Goal: Task Accomplishment & Management: Use online tool/utility

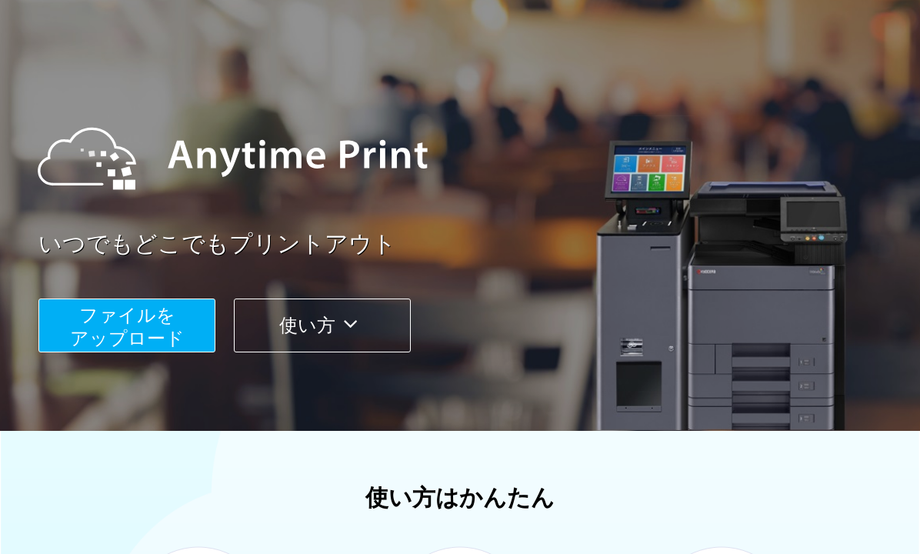
scroll to position [71, 0]
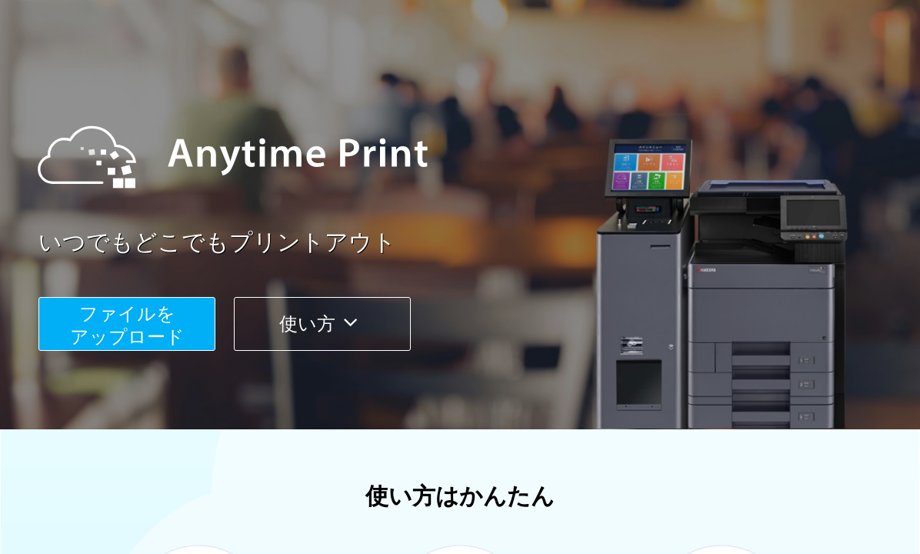
click at [107, 324] on button "ファイルを ​​アップロード" at bounding box center [126, 324] width 177 height 54
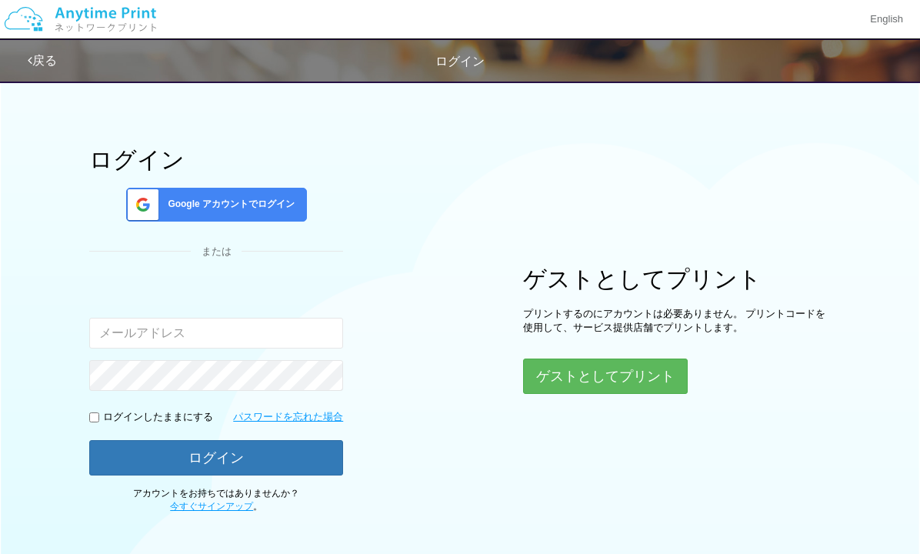
scroll to position [22, 0]
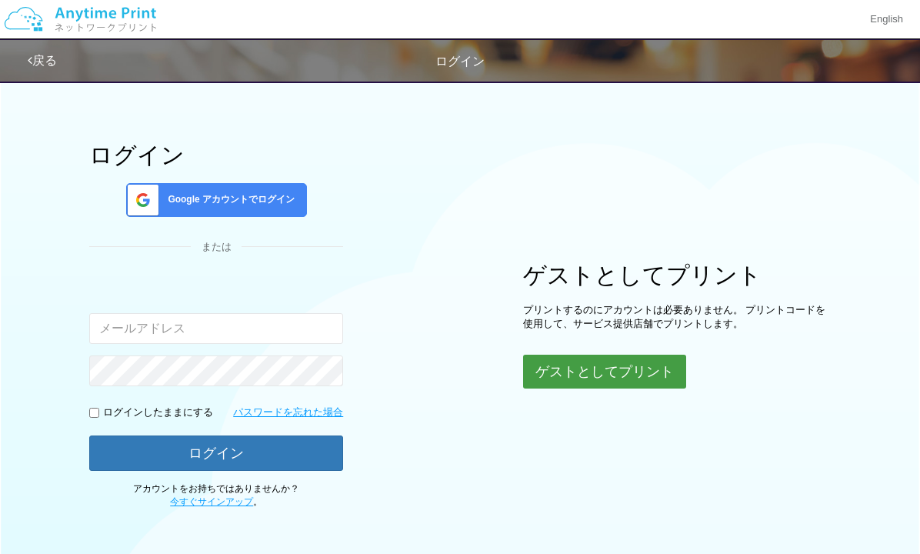
click at [587, 368] on button "ゲストとしてプリント" at bounding box center [604, 372] width 163 height 34
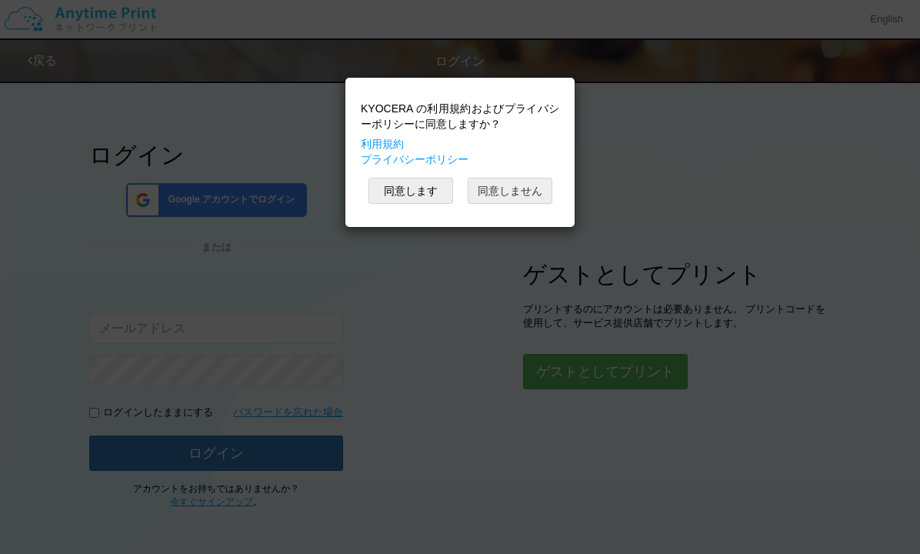
click at [519, 190] on button "同意しません" at bounding box center [510, 191] width 85 height 26
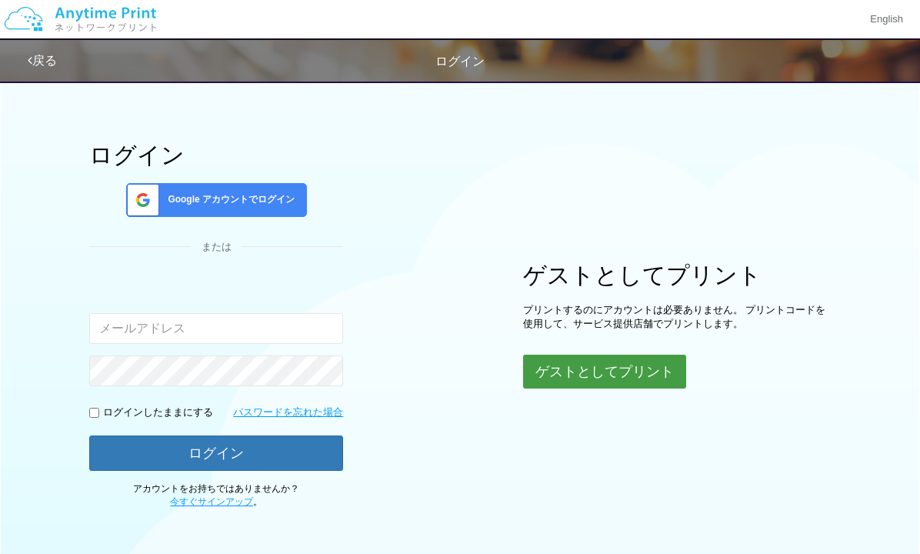
click at [617, 369] on button "ゲストとしてプリント" at bounding box center [604, 372] width 163 height 34
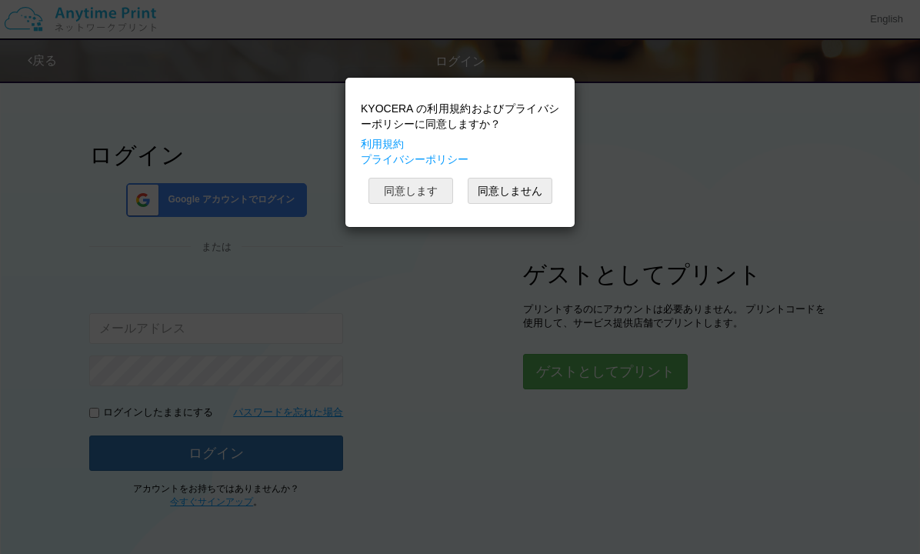
click at [418, 189] on button "同意します" at bounding box center [411, 191] width 85 height 26
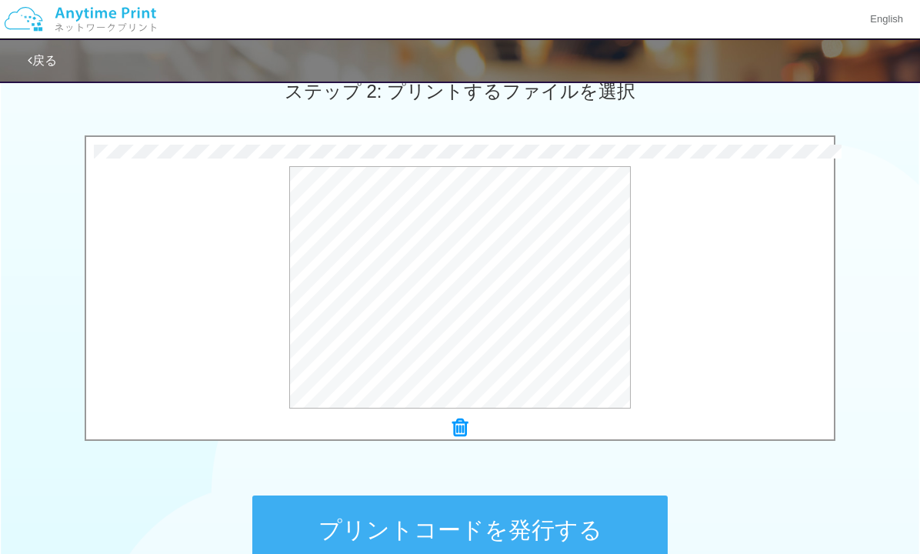
scroll to position [616, 0]
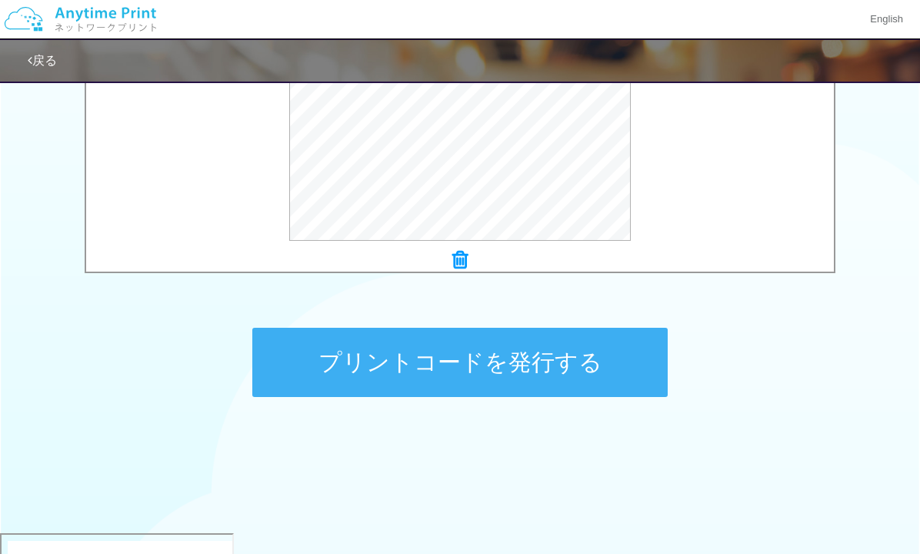
click at [502, 363] on button "プリントコードを発行する" at bounding box center [460, 362] width 416 height 69
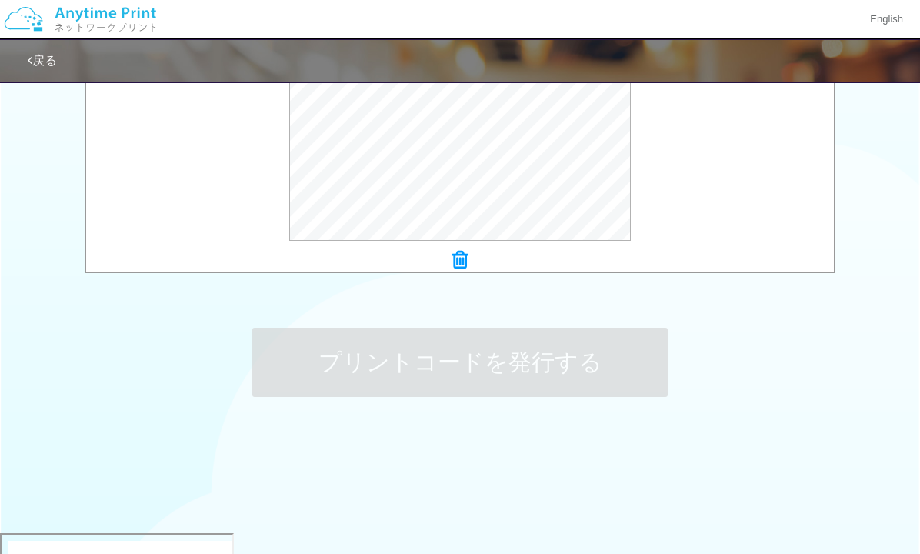
scroll to position [0, 0]
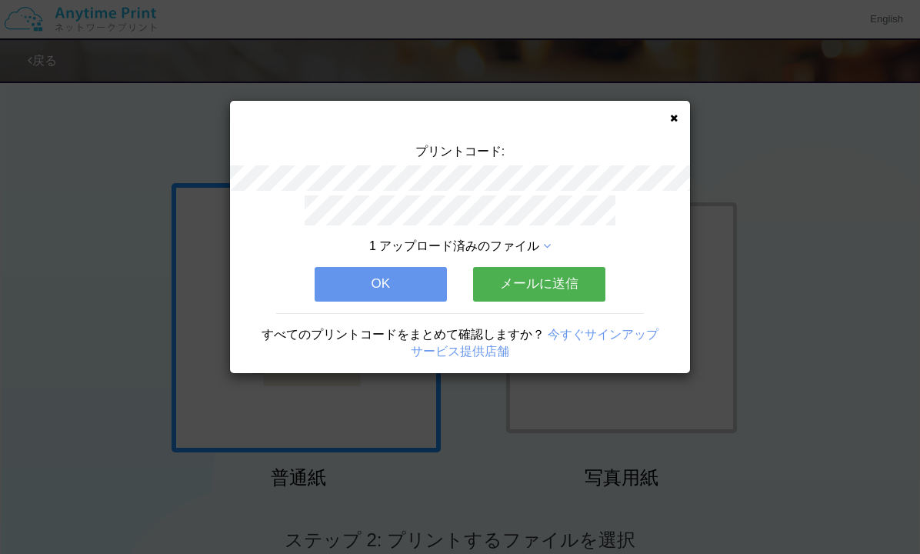
click at [383, 290] on button "OK" at bounding box center [381, 284] width 132 height 34
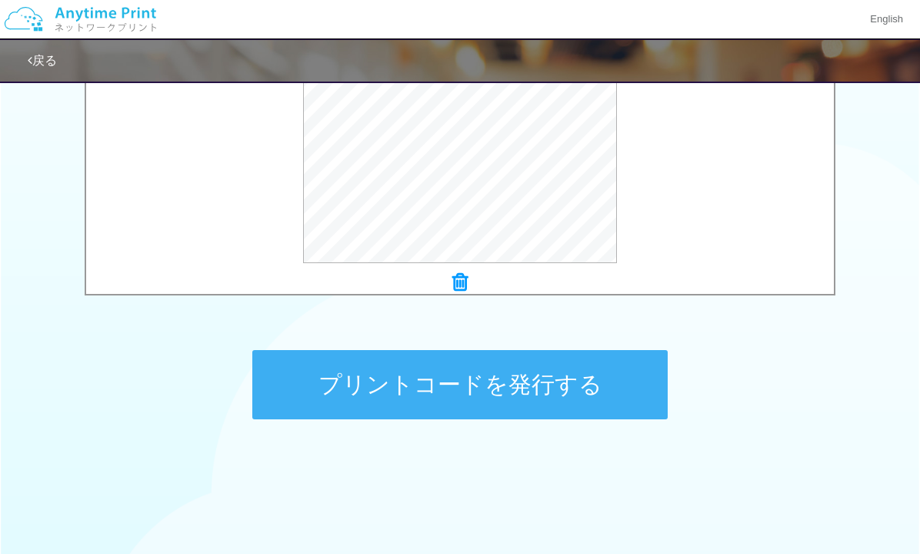
scroll to position [616, 0]
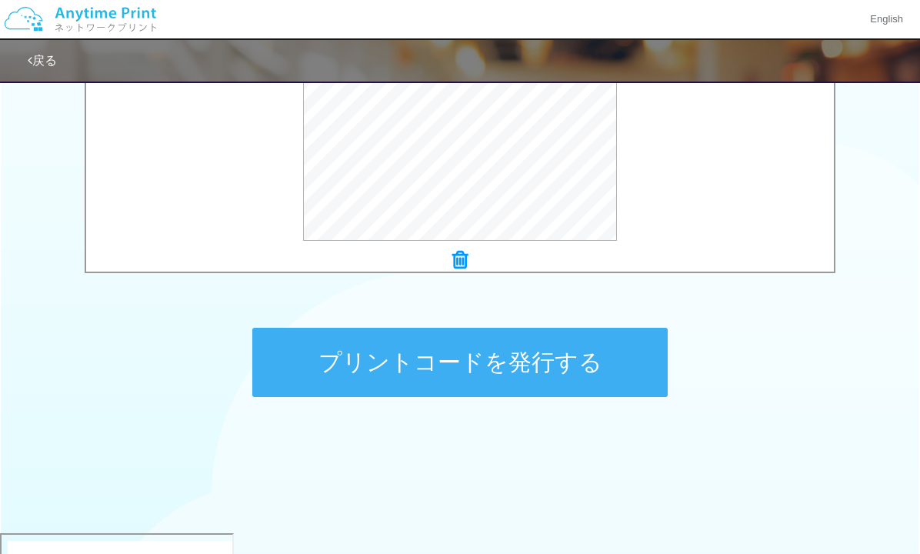
click at [473, 356] on button "プリントコードを発行する" at bounding box center [460, 362] width 416 height 69
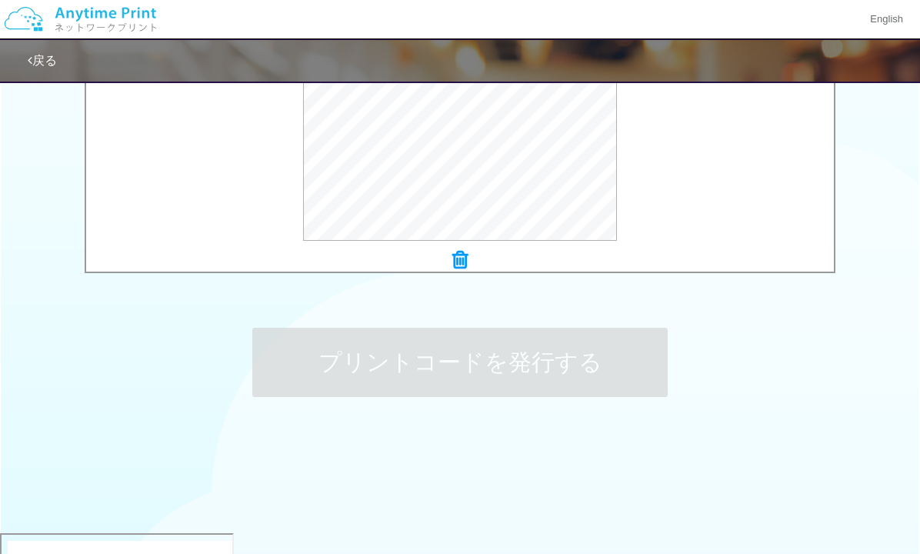
scroll to position [0, 0]
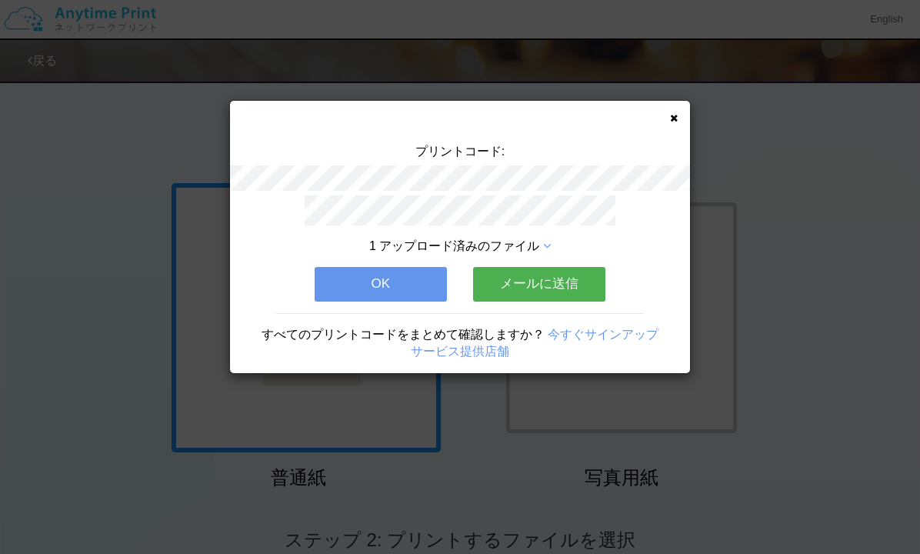
click at [672, 116] on icon at bounding box center [674, 118] width 8 height 10
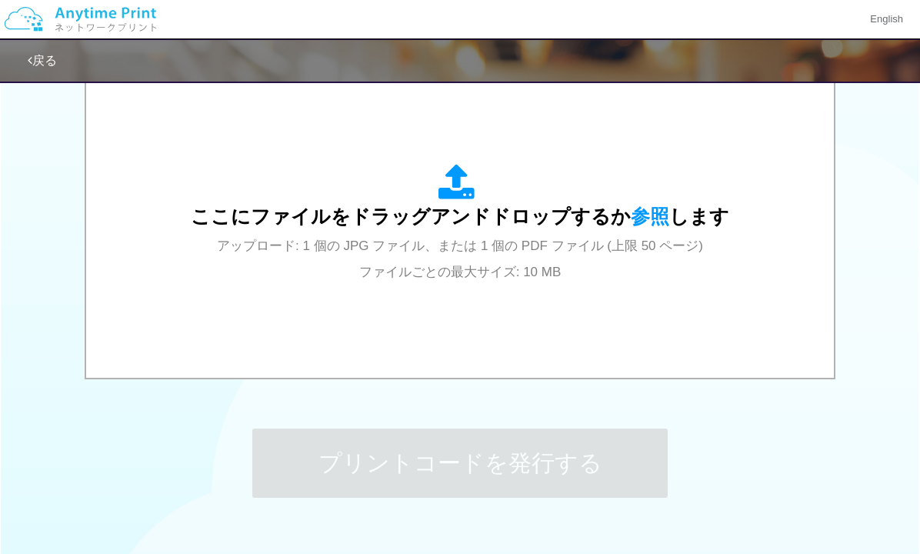
scroll to position [616, 0]
